Goal: Information Seeking & Learning: Learn about a topic

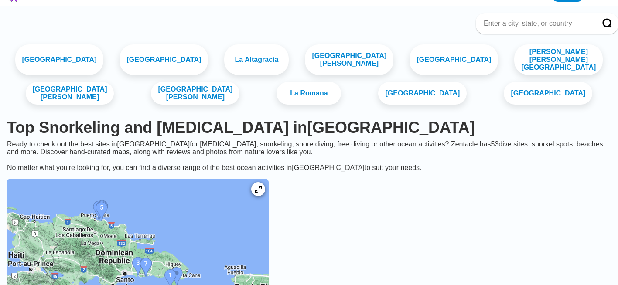
scroll to position [17, 0]
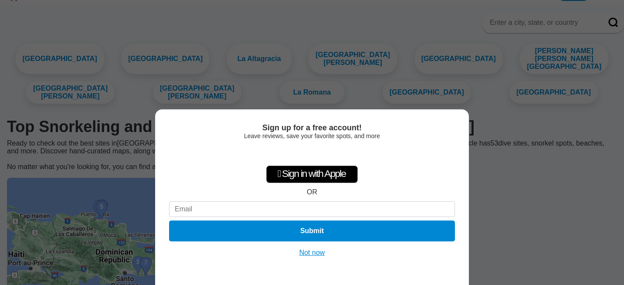
click at [319, 251] on button "Not now" at bounding box center [312, 253] width 31 height 9
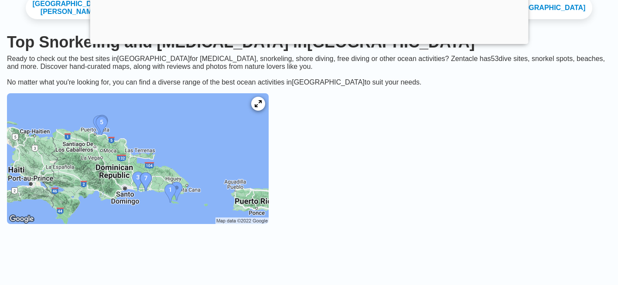
scroll to position [192, 0]
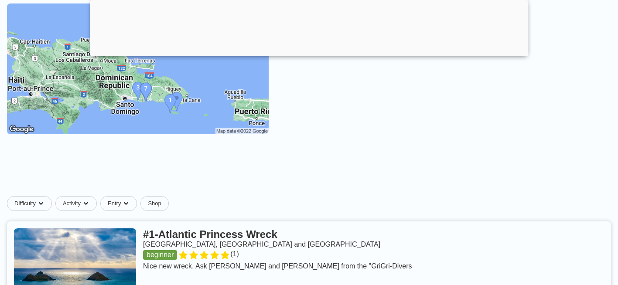
click at [164, 112] on img at bounding box center [138, 68] width 262 height 131
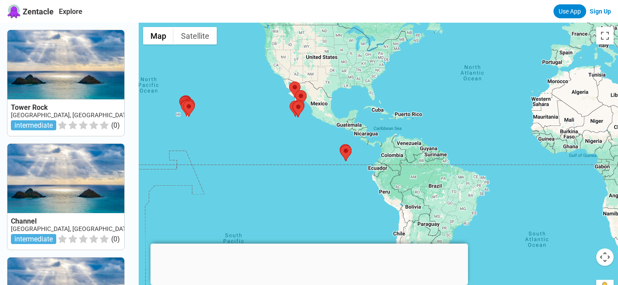
drag, startPoint x: 455, startPoint y: 128, endPoint x: 396, endPoint y: 123, distance: 59.1
click at [396, 123] on div at bounding box center [378, 165] width 479 height 285
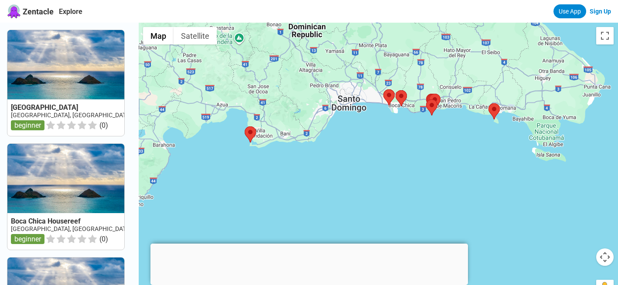
drag, startPoint x: 410, startPoint y: 131, endPoint x: 397, endPoint y: 169, distance: 39.7
click at [397, 169] on div at bounding box center [378, 165] width 479 height 285
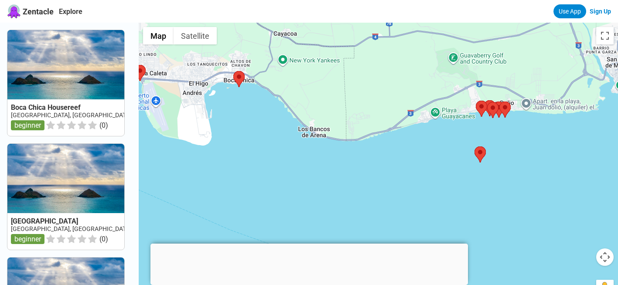
drag, startPoint x: 302, startPoint y: 112, endPoint x: 290, endPoint y: 113, distance: 11.8
click at [290, 113] on div at bounding box center [378, 165] width 479 height 285
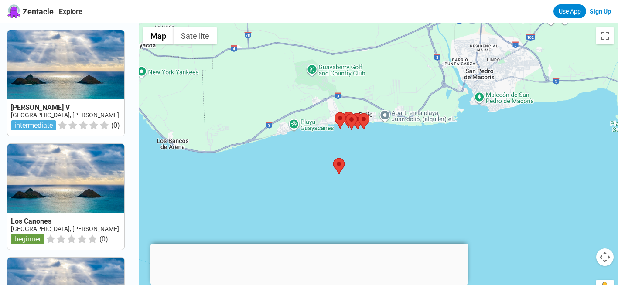
drag, startPoint x: 453, startPoint y: 133, endPoint x: 332, endPoint y: 141, distance: 121.0
click at [332, 141] on div at bounding box center [378, 165] width 479 height 285
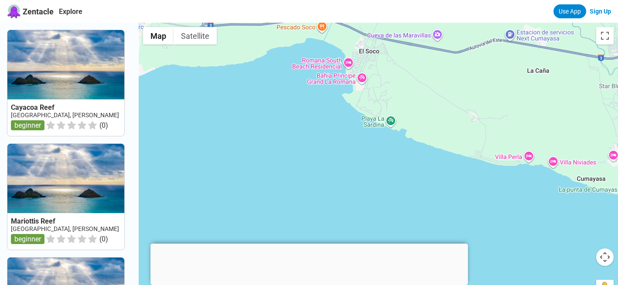
drag, startPoint x: 404, startPoint y: 192, endPoint x: 301, endPoint y: 139, distance: 115.8
click at [301, 139] on div at bounding box center [378, 165] width 479 height 285
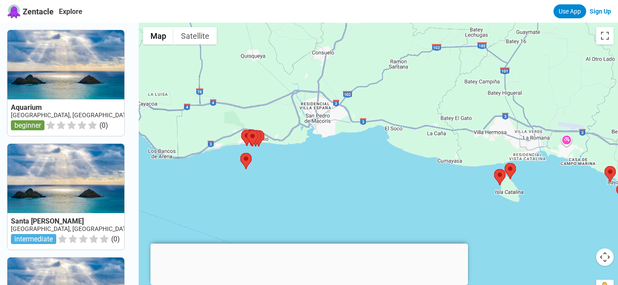
drag, startPoint x: 408, startPoint y: 155, endPoint x: 356, endPoint y: 132, distance: 56.8
click at [356, 132] on div at bounding box center [378, 165] width 479 height 285
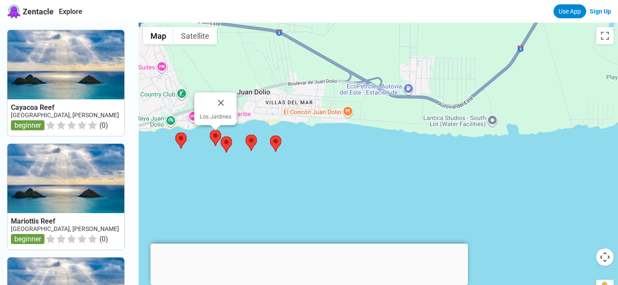
click at [217, 134] on img at bounding box center [215, 138] width 11 height 16
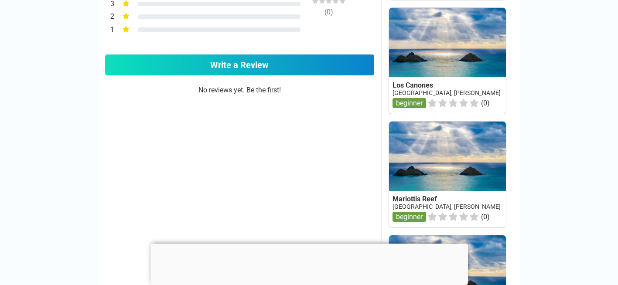
scroll to position [558, 0]
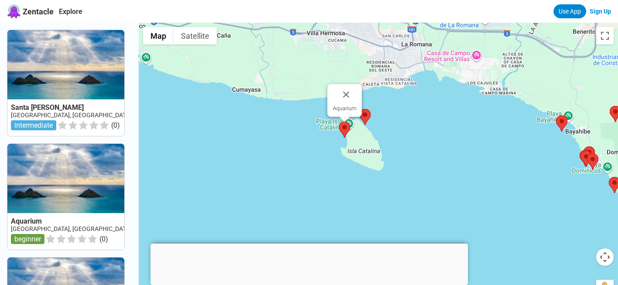
click at [346, 128] on img at bounding box center [344, 130] width 11 height 16
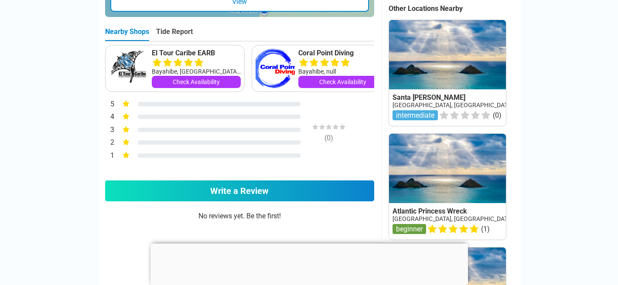
scroll to position [436, 0]
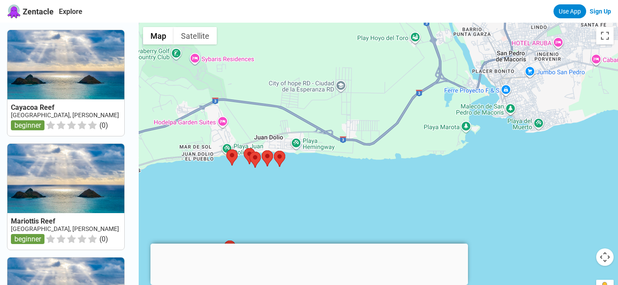
drag, startPoint x: 207, startPoint y: 188, endPoint x: 323, endPoint y: 183, distance: 116.1
click at [323, 183] on div at bounding box center [378, 165] width 479 height 285
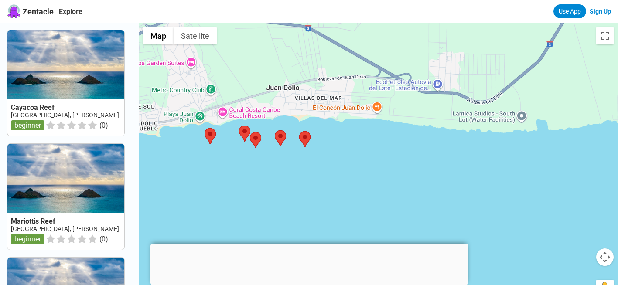
drag, startPoint x: 351, startPoint y: 179, endPoint x: 361, endPoint y: 179, distance: 10.9
click at [361, 179] on div at bounding box center [378, 165] width 479 height 285
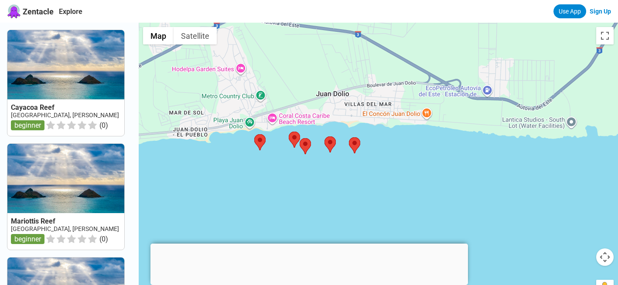
drag, startPoint x: 399, startPoint y: 175, endPoint x: 448, endPoint y: 182, distance: 50.1
click at [448, 182] on div at bounding box center [378, 165] width 479 height 285
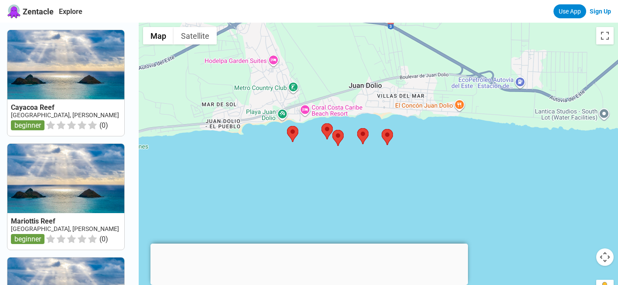
drag, startPoint x: 303, startPoint y: 179, endPoint x: 341, endPoint y: 168, distance: 39.4
click at [341, 168] on div at bounding box center [378, 165] width 479 height 285
click at [320, 108] on div at bounding box center [378, 165] width 479 height 285
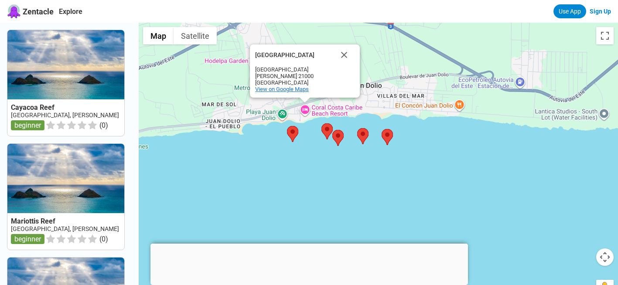
click at [291, 89] on span "View on Google Maps" at bounding box center [282, 89] width 54 height 7
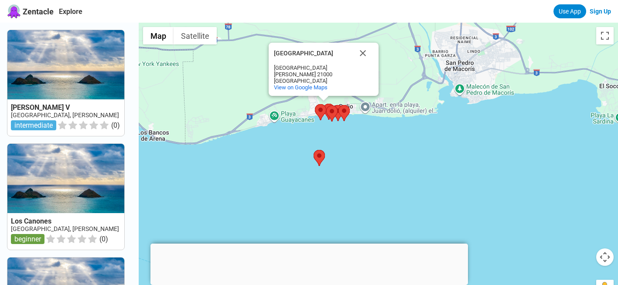
drag, startPoint x: 522, startPoint y: 145, endPoint x: 355, endPoint y: 148, distance: 167.0
click at [355, 148] on div "[GEOGRAPHIC_DATA] [GEOGRAPHIC_DATA] [GEOGRAPHIC_DATA][PERSON_NAME] [GEOGRAPHIC_…" at bounding box center [378, 165] width 479 height 285
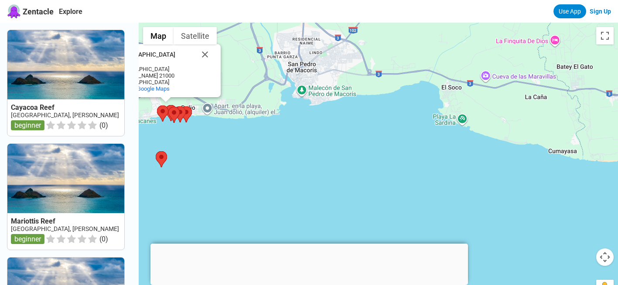
drag, startPoint x: 536, startPoint y: 161, endPoint x: 411, endPoint y: 145, distance: 126.2
click at [411, 145] on div "[GEOGRAPHIC_DATA] [GEOGRAPHIC_DATA] [GEOGRAPHIC_DATA][PERSON_NAME] [GEOGRAPHIC_…" at bounding box center [378, 165] width 479 height 285
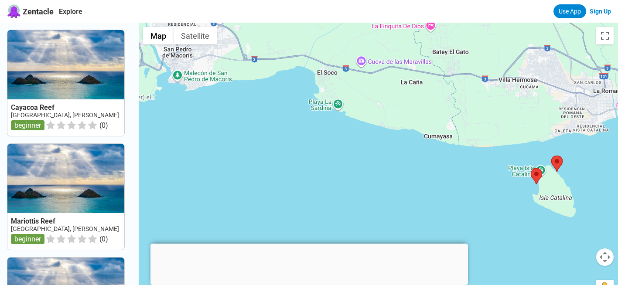
drag, startPoint x: 411, startPoint y: 145, endPoint x: 283, endPoint y: 130, distance: 129.0
click at [283, 130] on div "[GEOGRAPHIC_DATA] [GEOGRAPHIC_DATA] [GEOGRAPHIC_DATA][PERSON_NAME] [GEOGRAPHIC_…" at bounding box center [378, 165] width 479 height 285
click at [547, 170] on div at bounding box center [378, 165] width 479 height 285
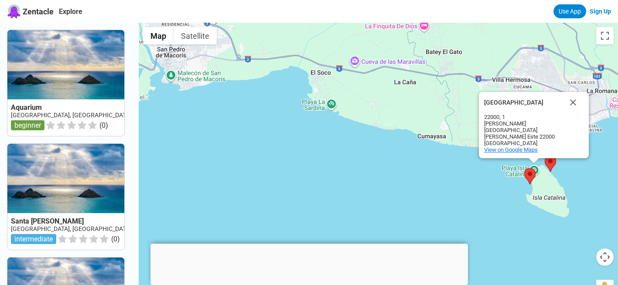
click at [517, 150] on span "View on Google Maps" at bounding box center [511, 150] width 54 height 7
click at [510, 151] on span "View on Google Maps" at bounding box center [511, 150] width 54 height 7
